Goal: Task Accomplishment & Management: Use online tool/utility

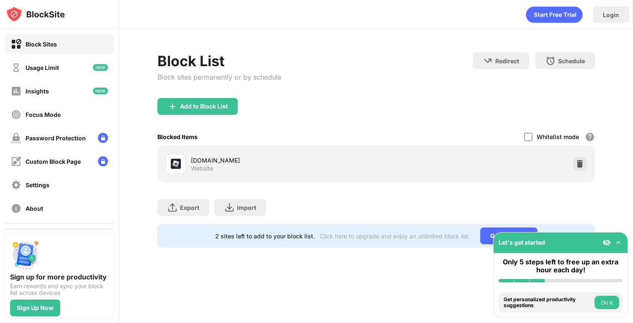
click at [583, 167] on img at bounding box center [580, 164] width 8 height 8
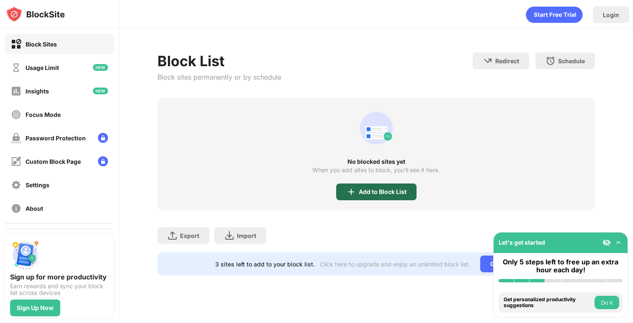
click at [380, 186] on div "Add to Block List" at bounding box center [376, 191] width 80 height 17
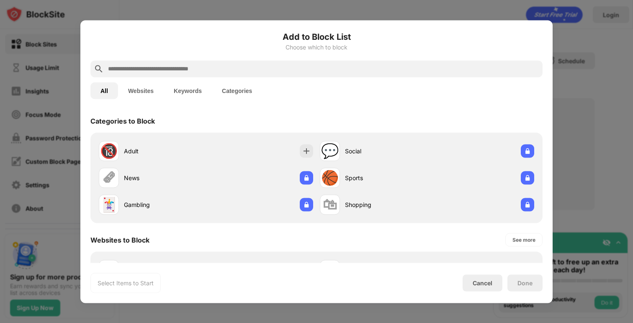
click at [354, 70] on input "text" at bounding box center [323, 69] width 432 height 10
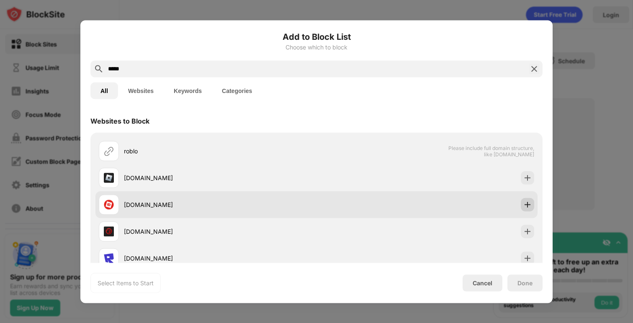
type input "*****"
click at [526, 204] on img at bounding box center [527, 204] width 8 height 8
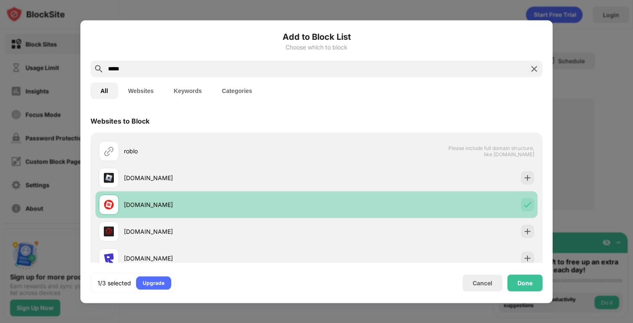
click at [526, 204] on img at bounding box center [527, 204] width 8 height 8
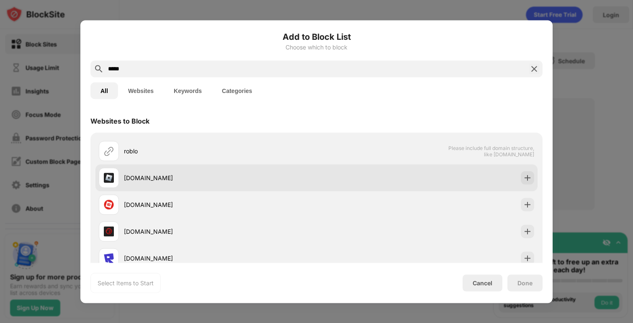
click at [525, 181] on img at bounding box center [527, 177] width 8 height 8
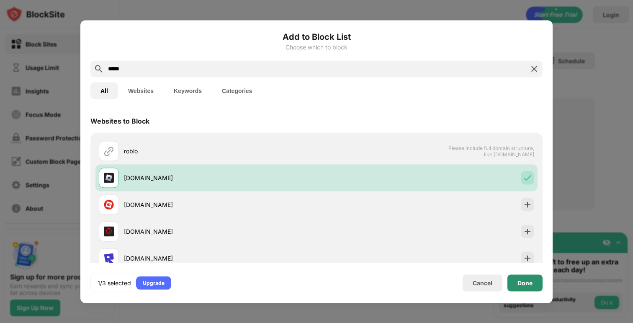
click at [512, 280] on div "Done" at bounding box center [524, 282] width 35 height 17
